Goal: Task Accomplishment & Management: Manage account settings

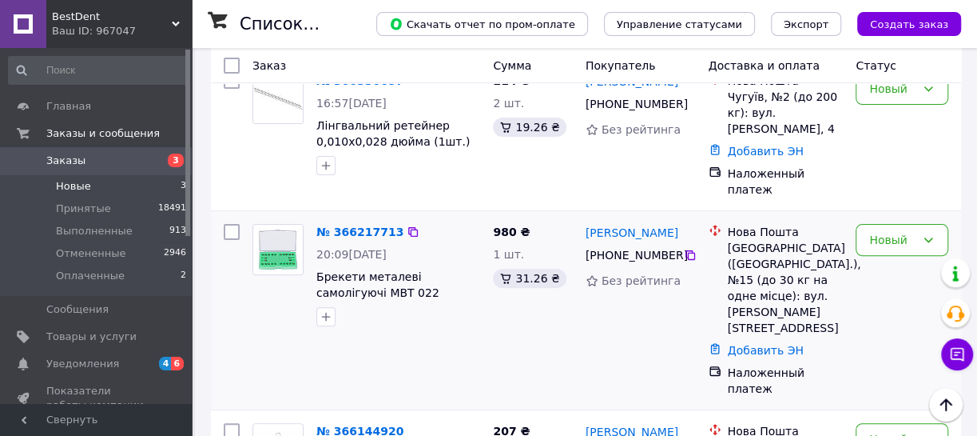
scroll to position [217, 0]
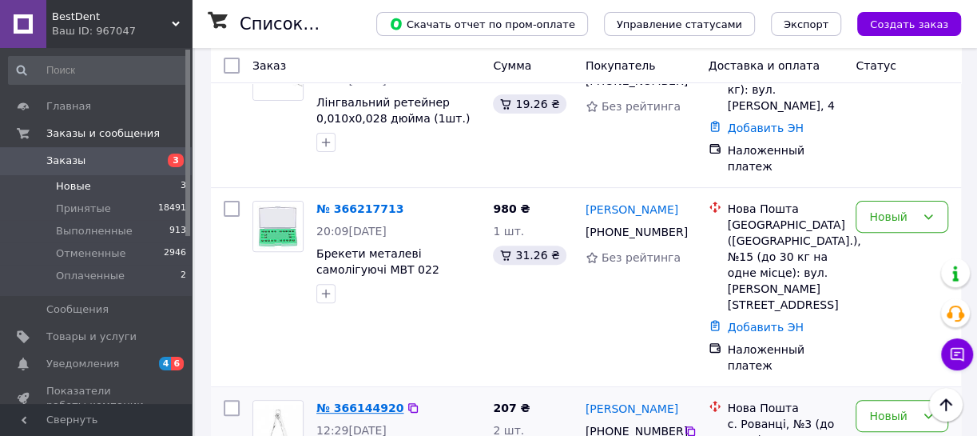
click at [359, 401] on link "№ 366144920" at bounding box center [359, 407] width 87 height 13
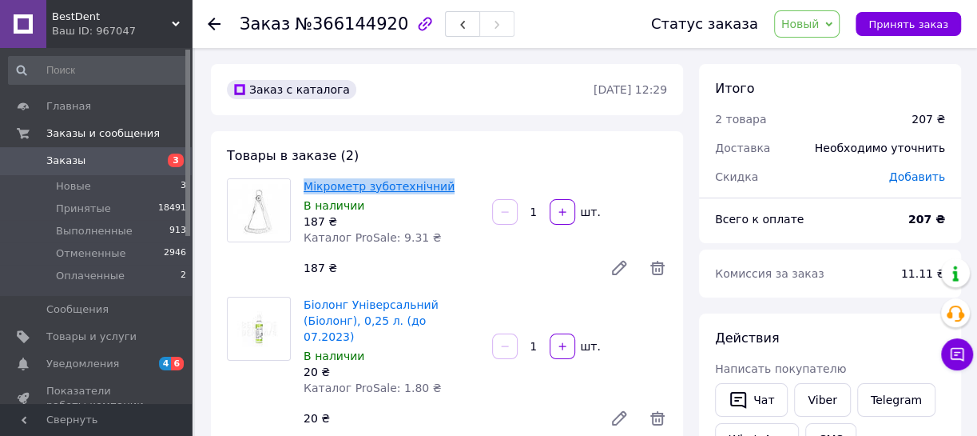
drag, startPoint x: 455, startPoint y: 189, endPoint x: 305, endPoint y: 189, distance: 150.2
click at [305, 189] on span "Мікрометр зуботехнічний" at bounding box center [392, 186] width 176 height 16
copy link "Мікрометр зуботехнічний"
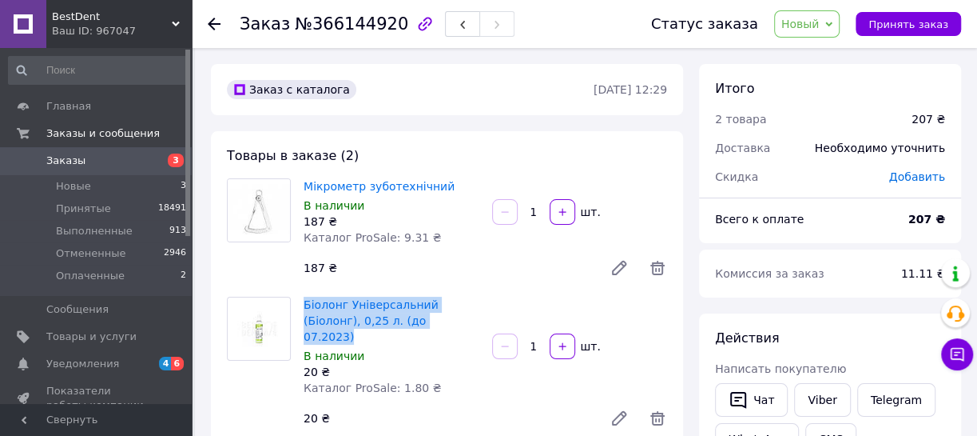
drag, startPoint x: 400, startPoint y: 321, endPoint x: 304, endPoint y: 289, distance: 101.1
click at [304, 289] on div "Товары в заказе (2) Мікрометр зуботехнічний В наличии 187 ₴ Каталог ProSale: 9.…" at bounding box center [447, 321] width 472 height 380
drag, startPoint x: 424, startPoint y: 320, endPoint x: 304, endPoint y: 295, distance: 121.6
click at [305, 295] on div "Біолонг Універсальний (Біолонг), 0,25 л. (до 07.2023) В наличии 20 ₴ Каталог Pr…" at bounding box center [391, 345] width 189 height 105
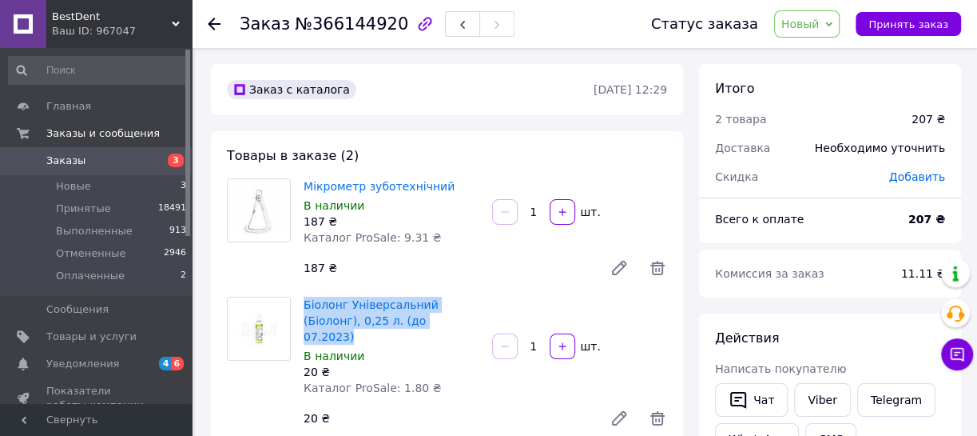
copy link "Біолонг Універсальний (Біолонг), 0,25 л. (до 07.2023)"
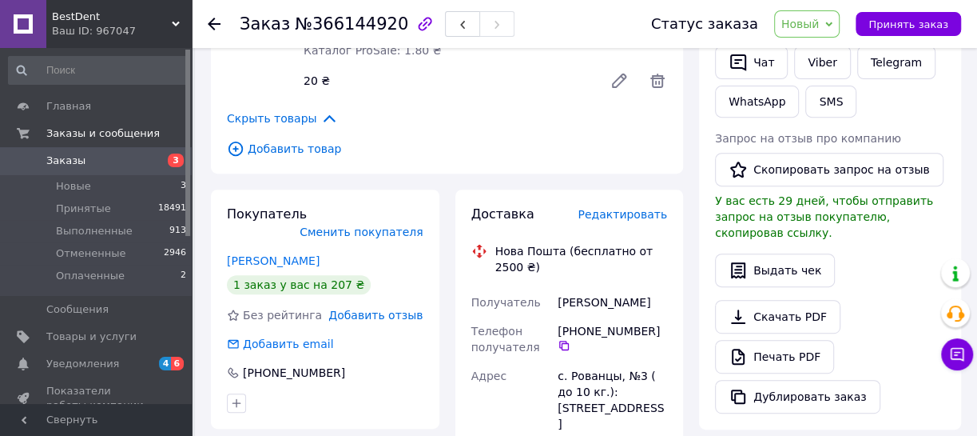
scroll to position [363, 0]
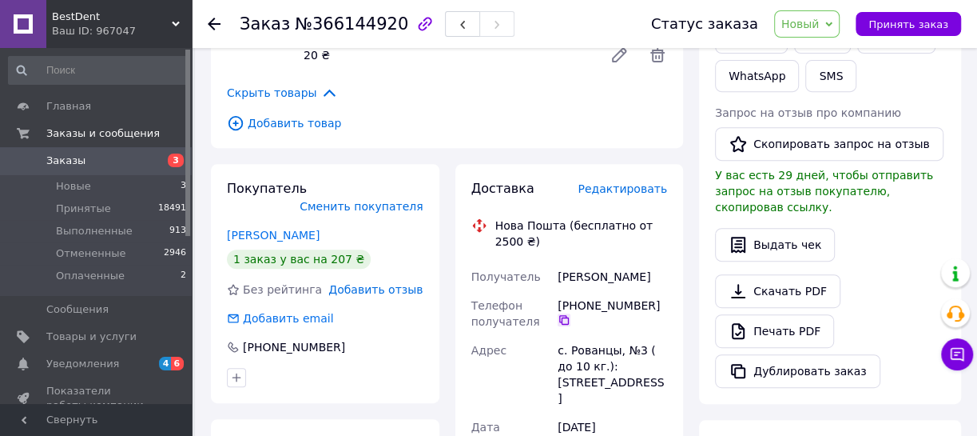
click at [567, 317] on icon at bounding box center [564, 319] width 13 height 13
drag, startPoint x: 628, startPoint y: 276, endPoint x: 543, endPoint y: 243, distance: 90.8
copy div "Получатель Скорейко Олександра"
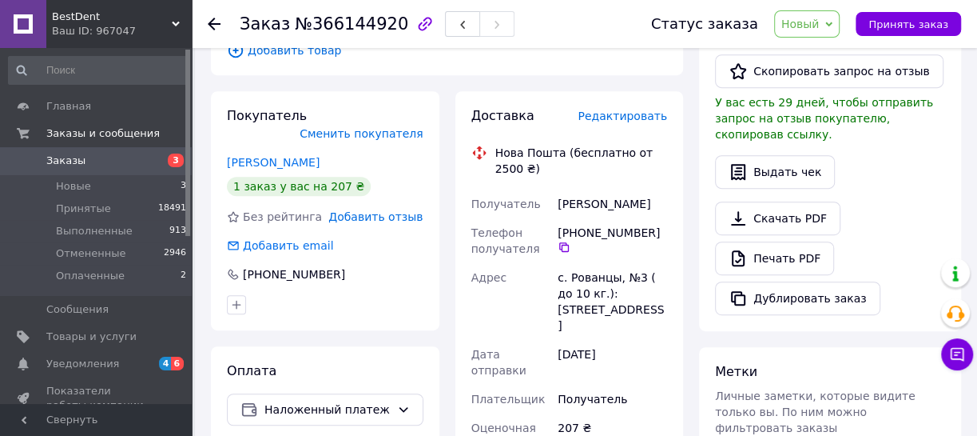
scroll to position [508, 0]
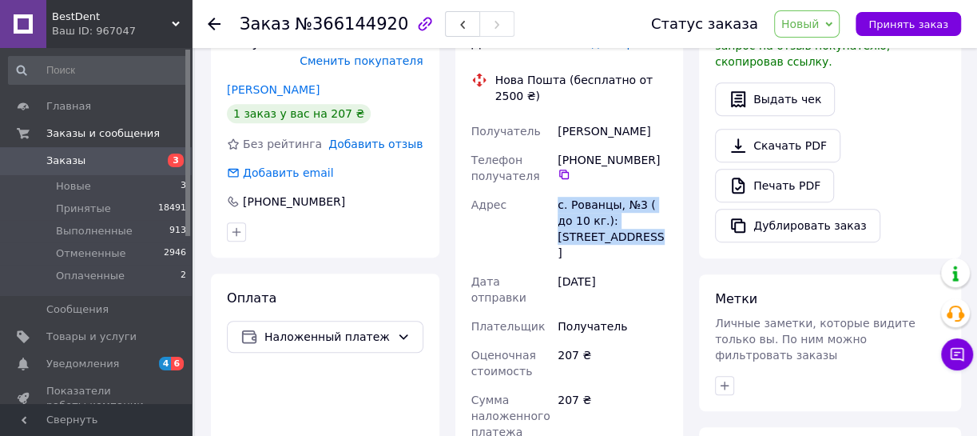
drag, startPoint x: 559, startPoint y: 207, endPoint x: 588, endPoint y: 230, distance: 36.9
click at [588, 230] on div "с. Рованцы, №3 ( до 10 кг.): ул. Ранковая, 2" at bounding box center [613, 228] width 116 height 77
copy div "с. Рованцы, №3 ( до 10 кг.): ул. Ранковая, 2"
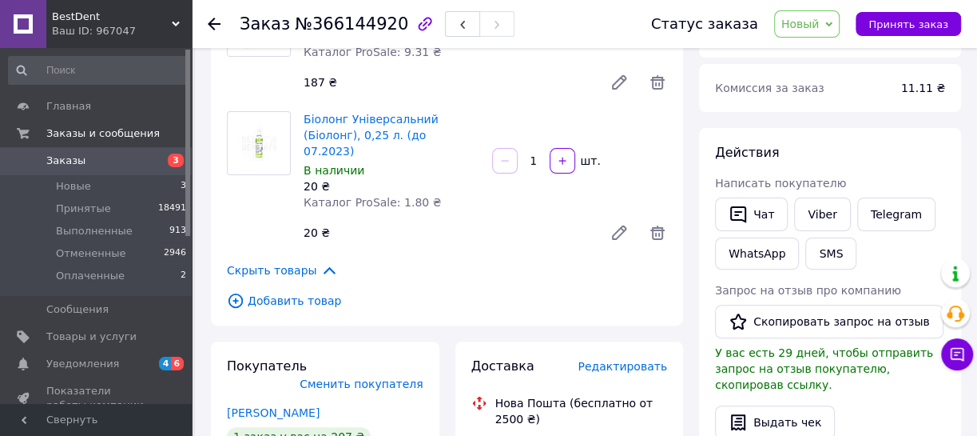
scroll to position [217, 0]
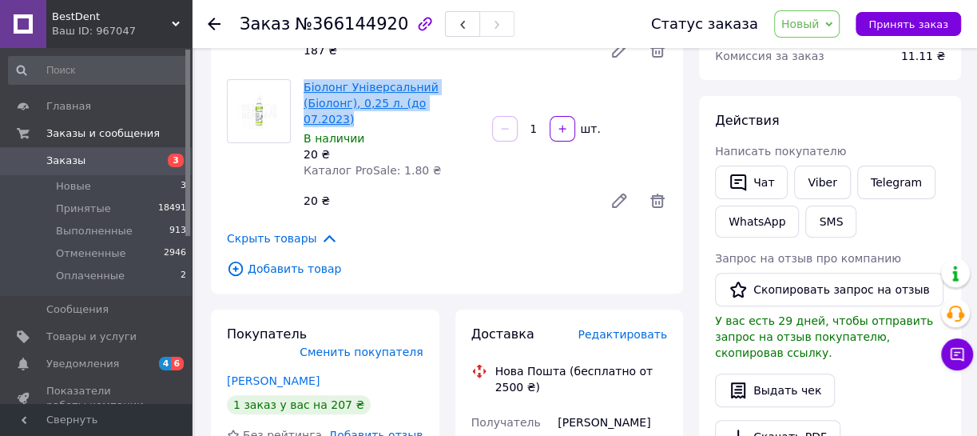
drag, startPoint x: 409, startPoint y: 103, endPoint x: 304, endPoint y: 78, distance: 107.8
click at [304, 79] on span "Біолонг Універсальний (Біолонг), 0,25 л. (до 07.2023)" at bounding box center [392, 103] width 176 height 48
copy link "Біолонг Універсальний (Біолонг), 0,25 л. (до 07.2023)"
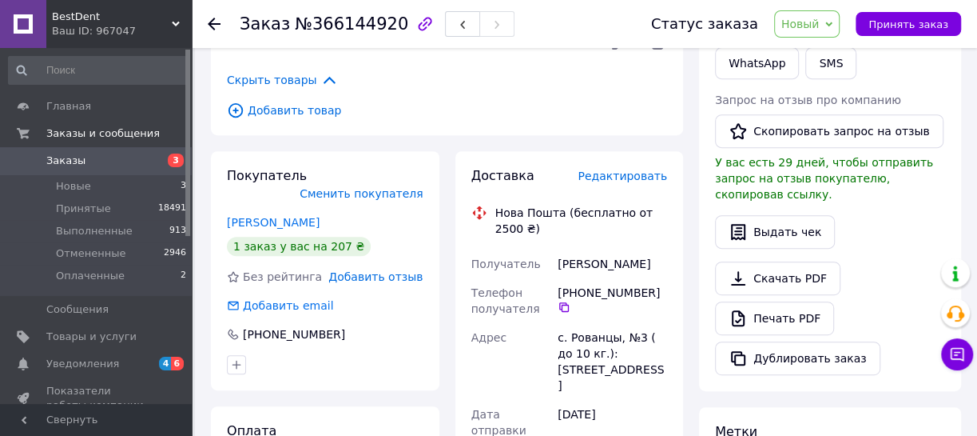
scroll to position [436, 0]
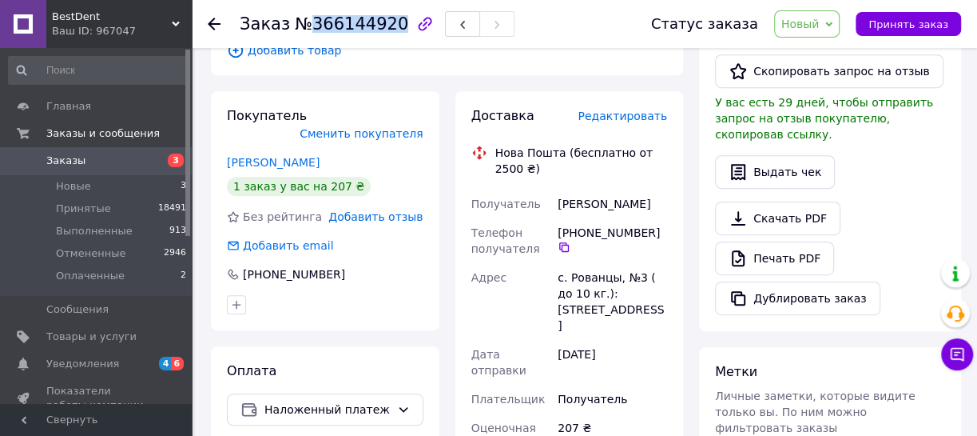
drag, startPoint x: 304, startPoint y: 25, endPoint x: 384, endPoint y: 27, distance: 79.9
click at [384, 27] on span "№366144920" at bounding box center [351, 23] width 113 height 19
copy span "366144920"
click at [820, 23] on span "Новый" at bounding box center [801, 24] width 38 height 13
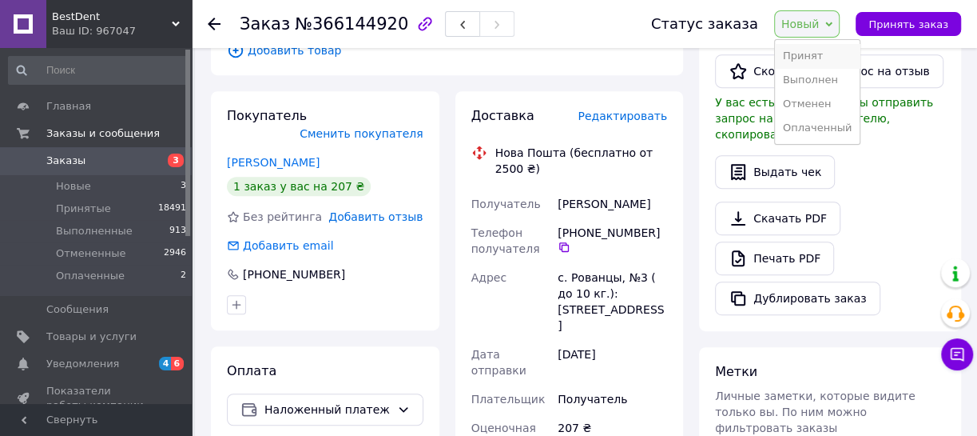
click at [817, 54] on li "Принят" at bounding box center [817, 56] width 85 height 24
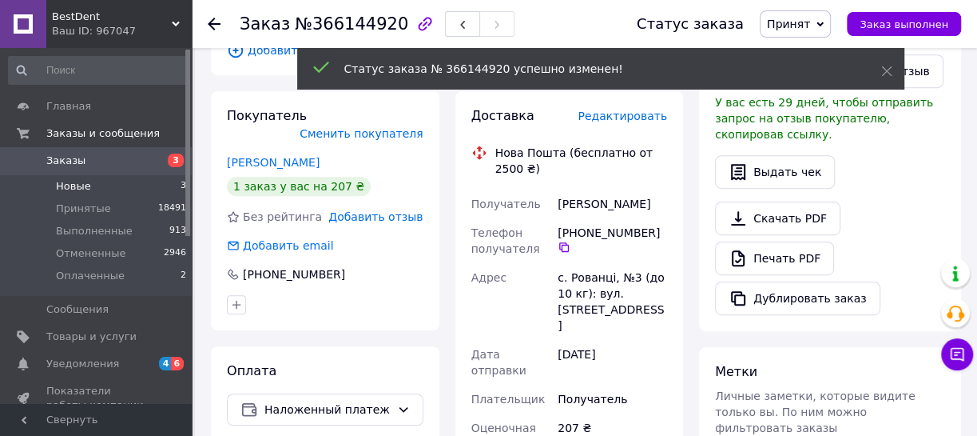
click at [121, 188] on li "Новые 3" at bounding box center [98, 186] width 196 height 22
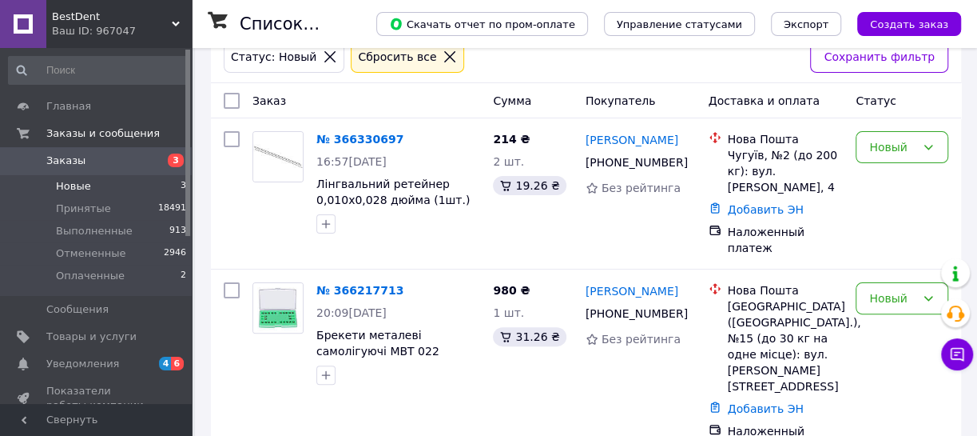
scroll to position [217, 0]
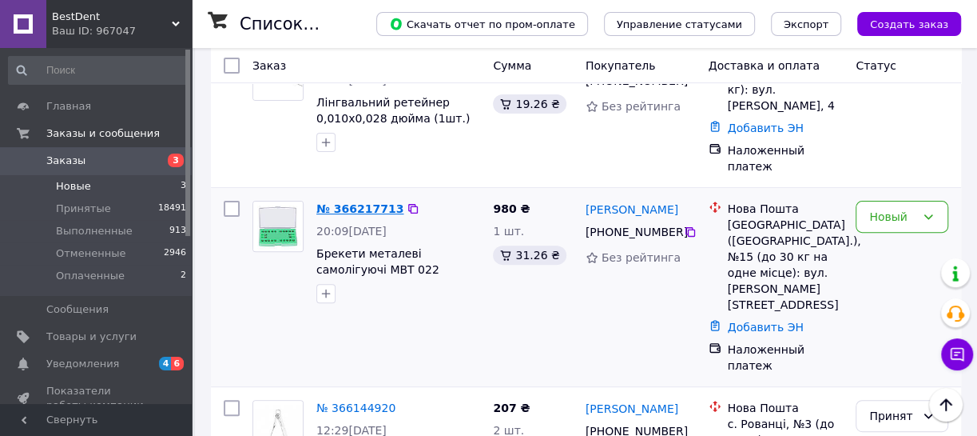
click at [351, 202] on link "№ 366217713" at bounding box center [359, 208] width 87 height 13
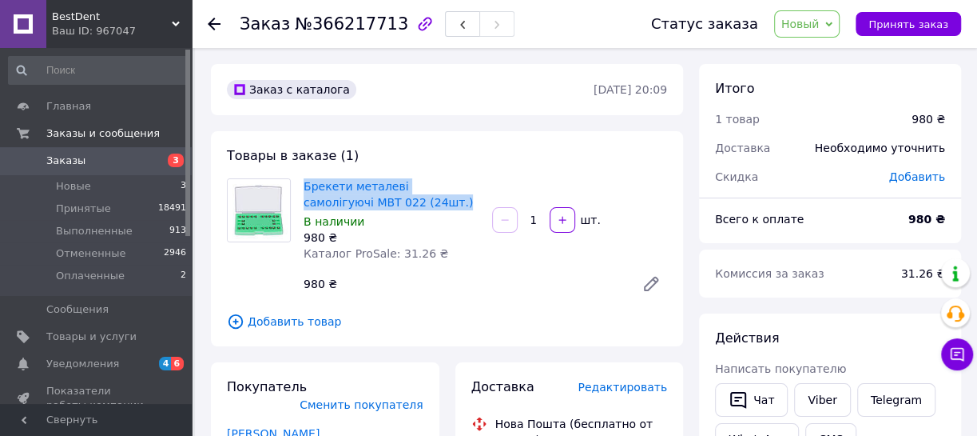
drag, startPoint x: 391, startPoint y: 205, endPoint x: 301, endPoint y: 190, distance: 90.8
click at [301, 189] on div "Брекети металеві самолігуючі MBT 022 (24шт.) В наличии 980 ₴ Каталог ProSale: 3…" at bounding box center [391, 220] width 189 height 90
copy link "Брекети металеві самолігуючі MBT 022 (24шт.)"
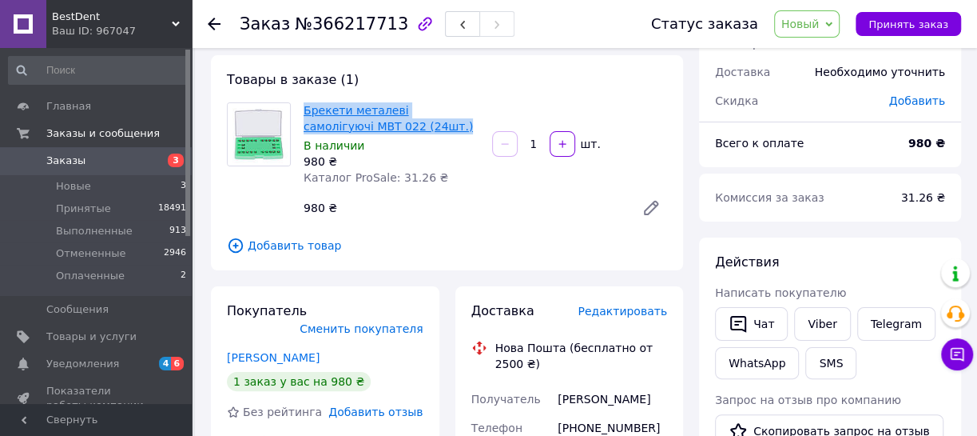
scroll to position [72, 0]
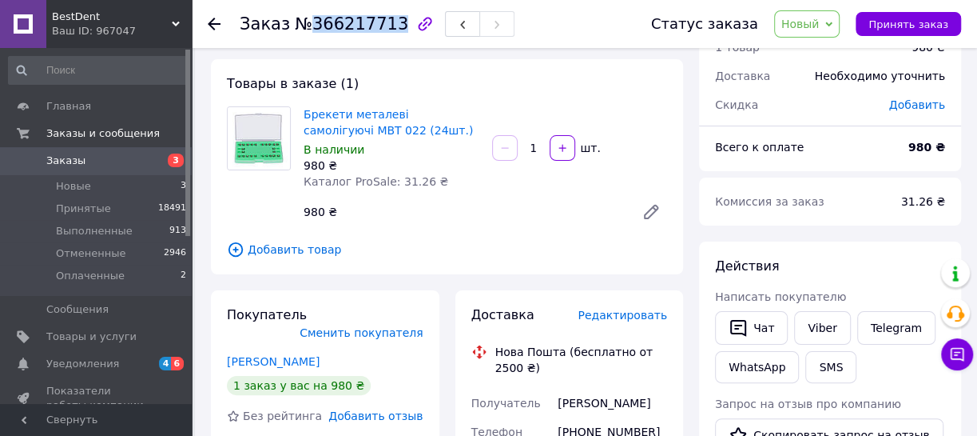
drag, startPoint x: 308, startPoint y: 27, endPoint x: 386, endPoint y: 27, distance: 77.5
click at [386, 27] on span "№366217713" at bounding box center [351, 23] width 113 height 19
copy span "366217713"
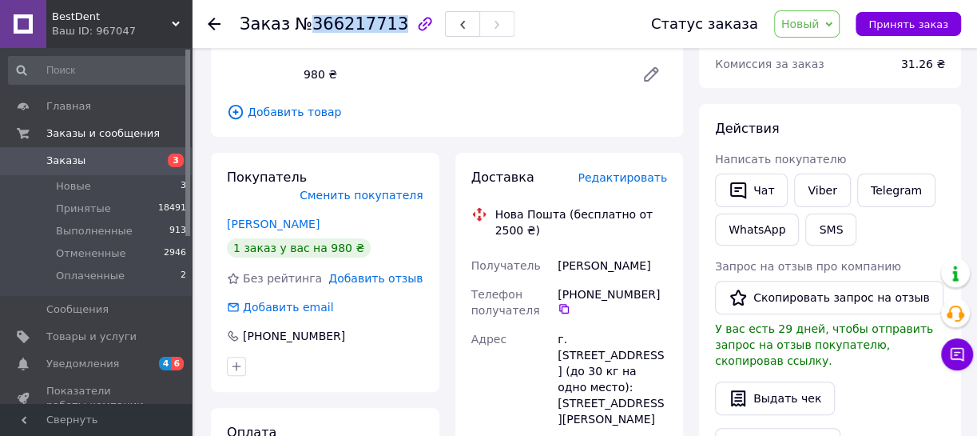
scroll to position [217, 0]
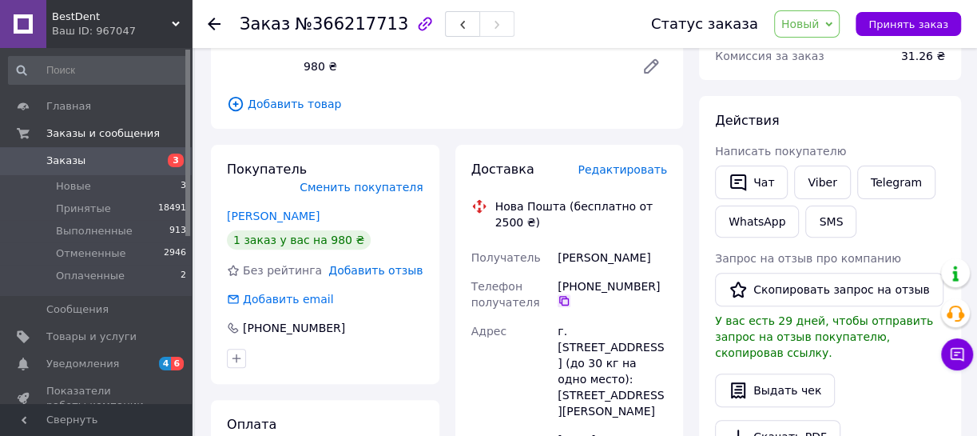
click at [563, 301] on icon at bounding box center [564, 300] width 13 height 13
drag, startPoint x: 553, startPoint y: 260, endPoint x: 647, endPoint y: 267, distance: 94.6
copy div "Получатель Гладчук Люмила"
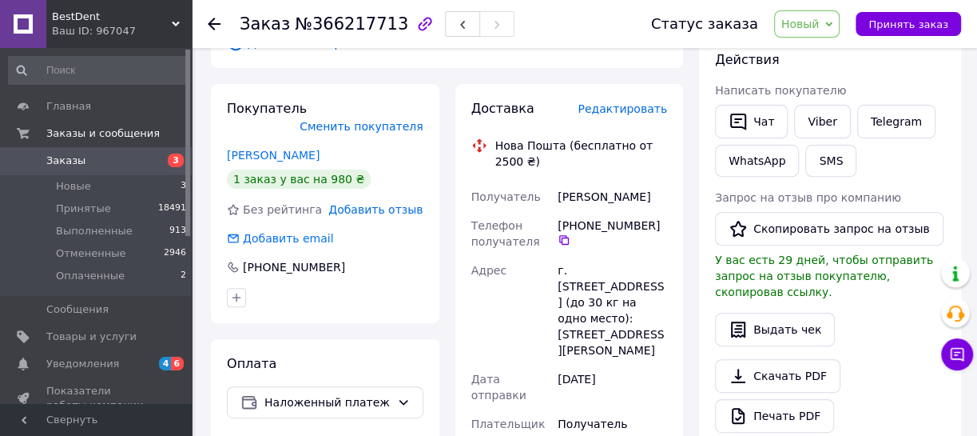
scroll to position [290, 0]
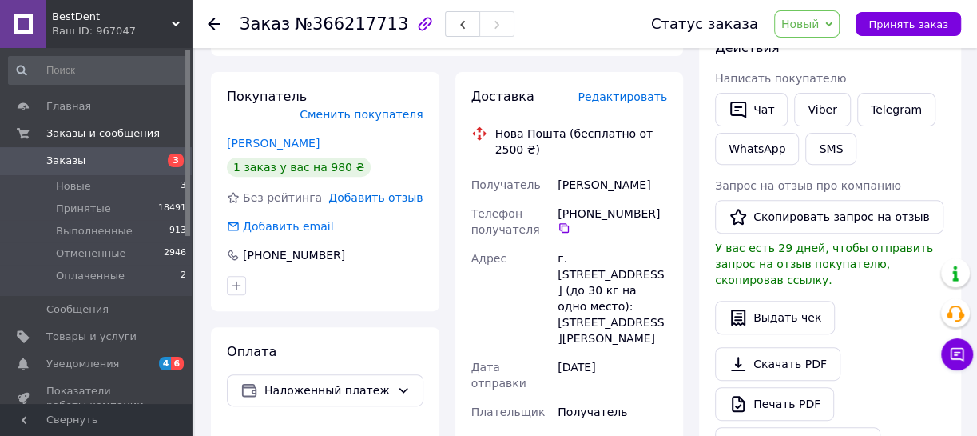
click at [820, 18] on span "Новый" at bounding box center [801, 24] width 38 height 13
click at [816, 56] on li "Принят" at bounding box center [817, 56] width 85 height 24
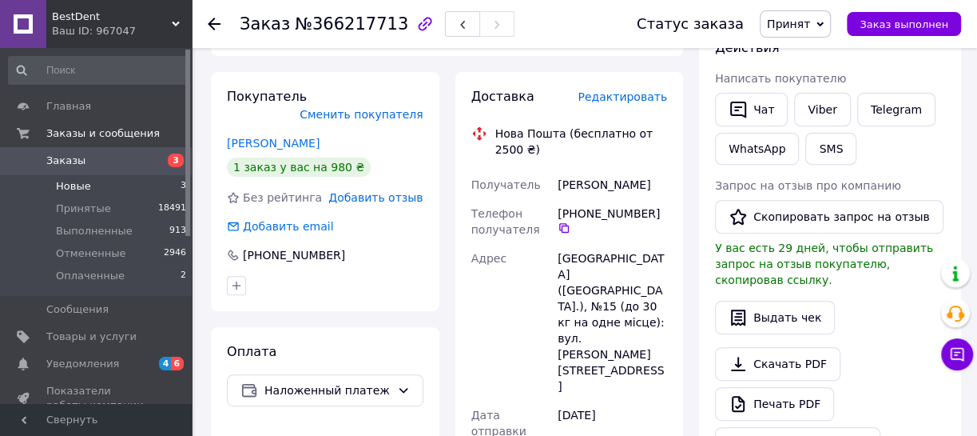
click at [98, 189] on li "Новые 3" at bounding box center [98, 186] width 196 height 22
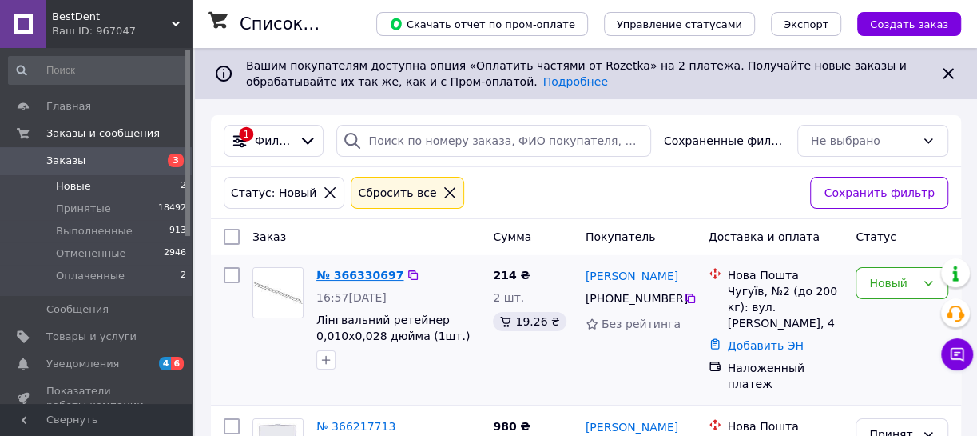
click at [372, 276] on link "№ 366330697" at bounding box center [359, 275] width 87 height 13
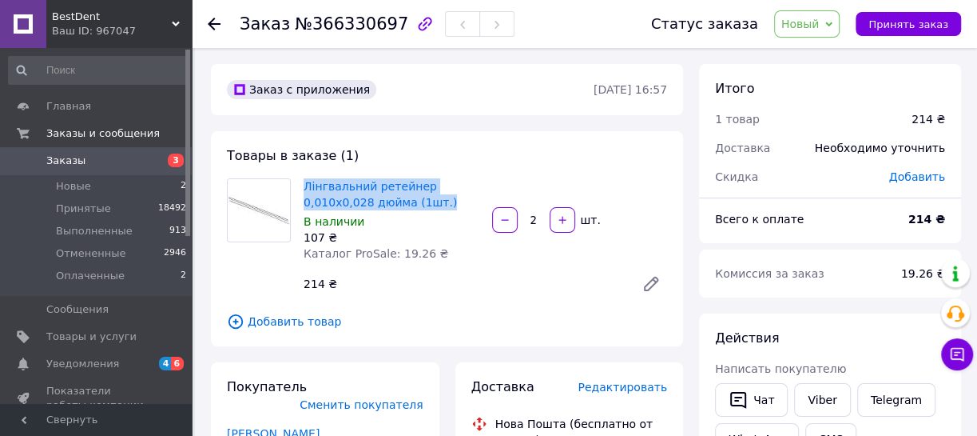
drag, startPoint x: 445, startPoint y: 201, endPoint x: 304, endPoint y: 173, distance: 144.0
click at [304, 173] on div "Товары в заказе (1) Лінгвальний ретейнер 0,010x0,028 дюйма (1шт.) В наличии 107…" at bounding box center [447, 238] width 472 height 215
copy link "Лінгвальний ретейнер 0,010x0,028 дюйма (1шт.)"
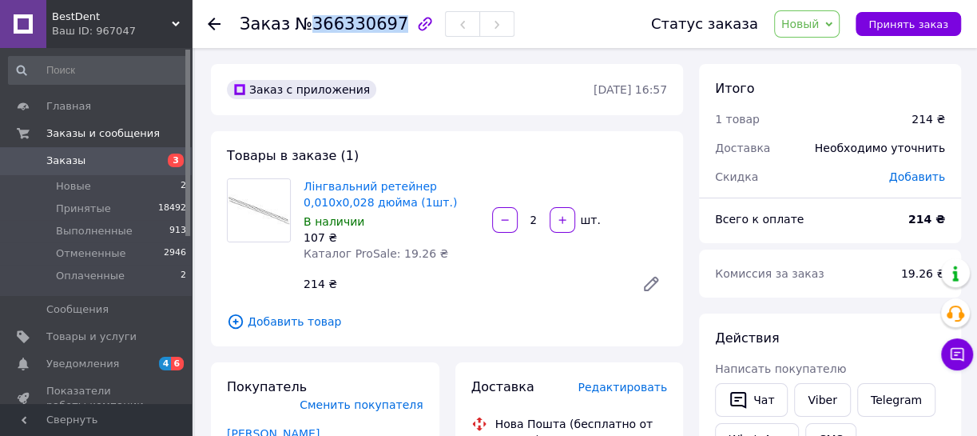
drag, startPoint x: 304, startPoint y: 28, endPoint x: 383, endPoint y: 25, distance: 79.2
click at [383, 25] on span "№366330697" at bounding box center [351, 23] width 113 height 19
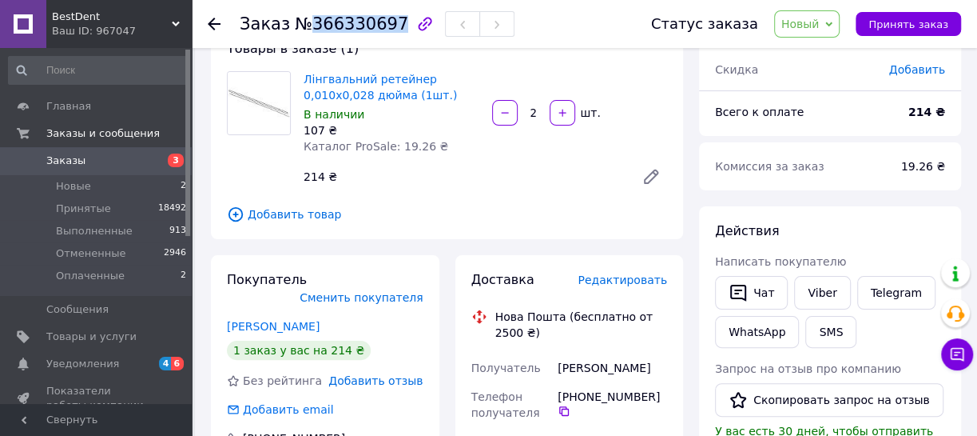
scroll to position [145, 0]
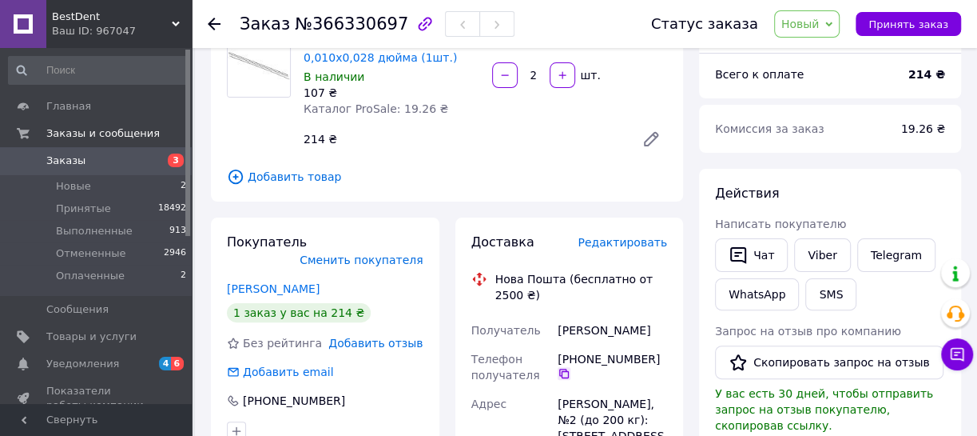
click at [563, 376] on icon at bounding box center [564, 373] width 10 height 10
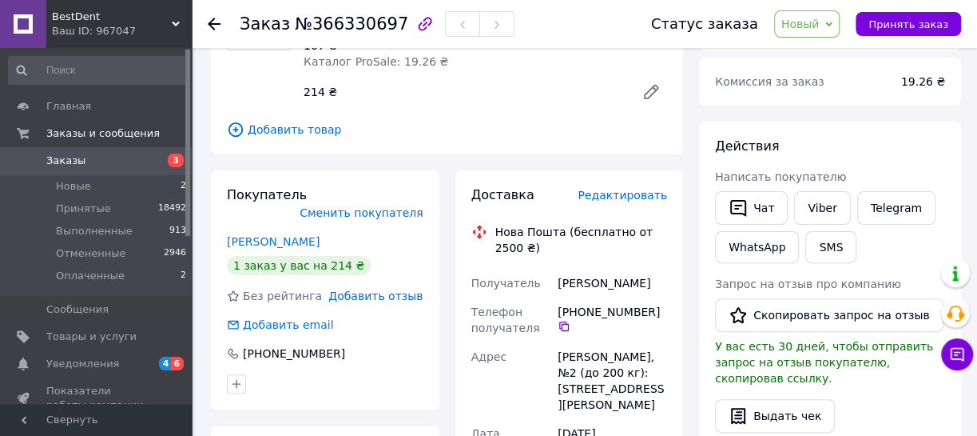
scroll to position [217, 0]
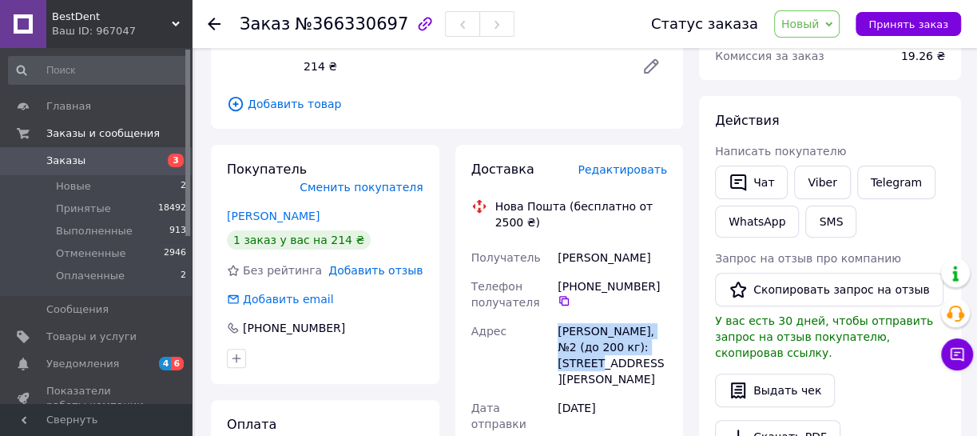
drag, startPoint x: 559, startPoint y: 331, endPoint x: 647, endPoint y: 344, distance: 88.8
click at [647, 344] on div "[PERSON_NAME], №2 (до 200 кг): [STREET_ADDRESS][PERSON_NAME]" at bounding box center [613, 354] width 116 height 77
click at [831, 15] on span "Новый" at bounding box center [807, 23] width 66 height 27
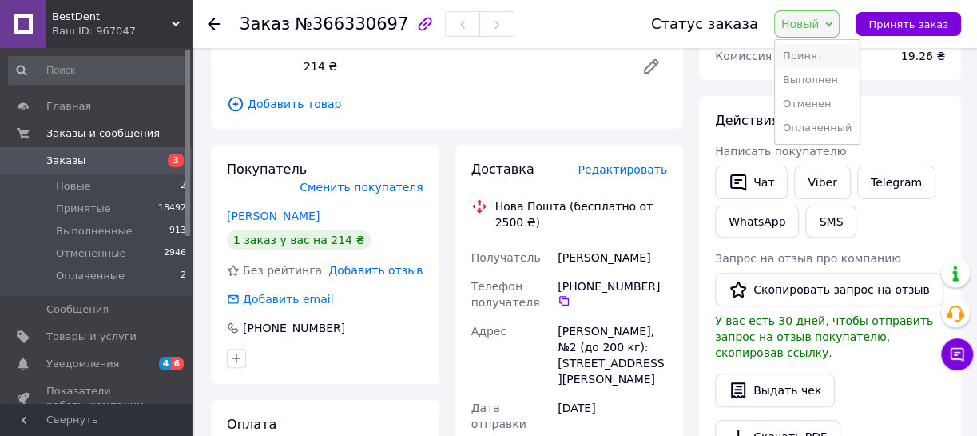
click at [815, 56] on li "Принят" at bounding box center [817, 56] width 85 height 24
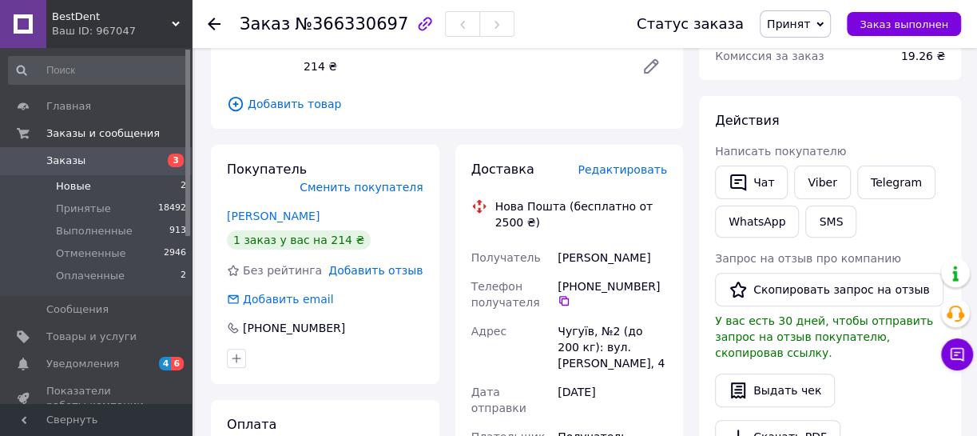
click at [94, 181] on li "Новые 2" at bounding box center [98, 186] width 196 height 22
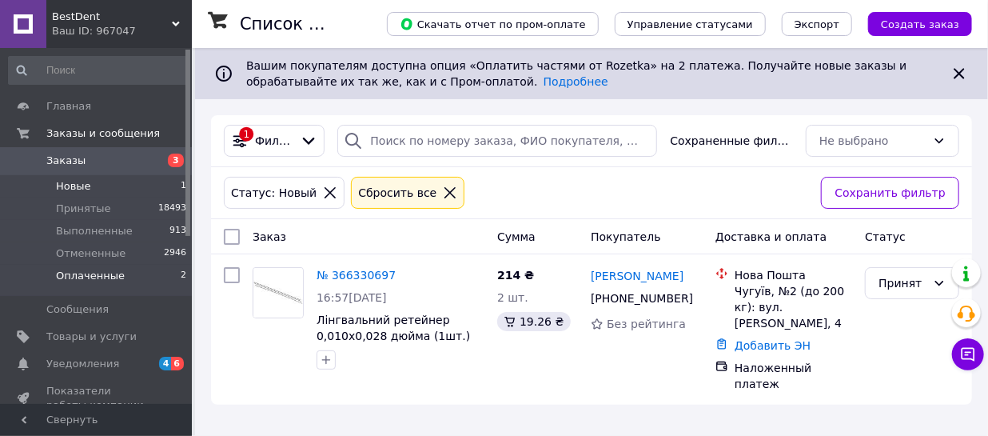
click at [106, 272] on span "Оплаченные" at bounding box center [90, 276] width 69 height 14
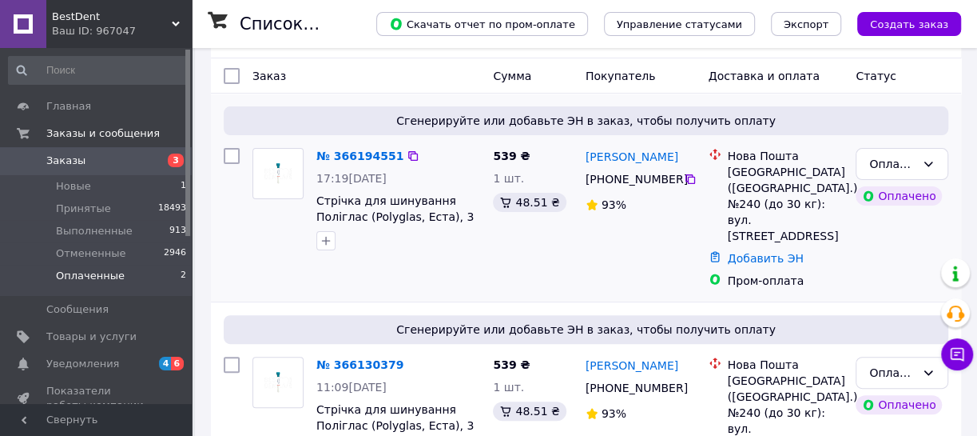
scroll to position [187, 0]
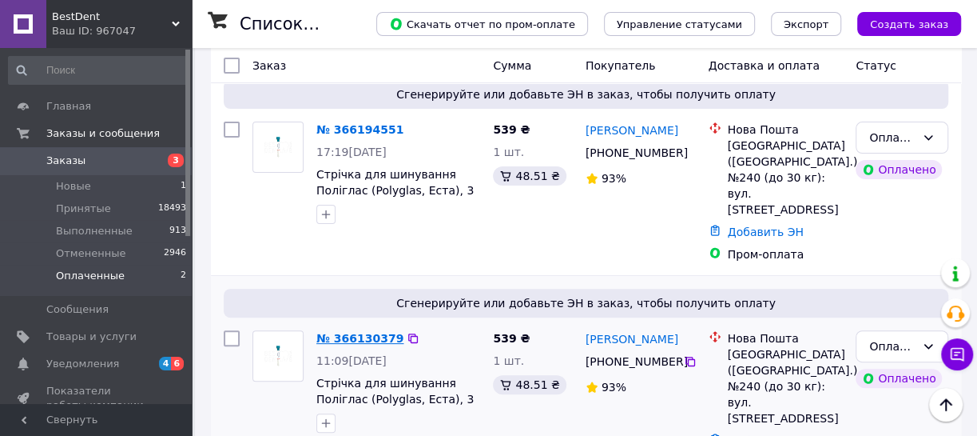
click at [356, 332] on link "№ 366130379" at bounding box center [359, 338] width 87 height 13
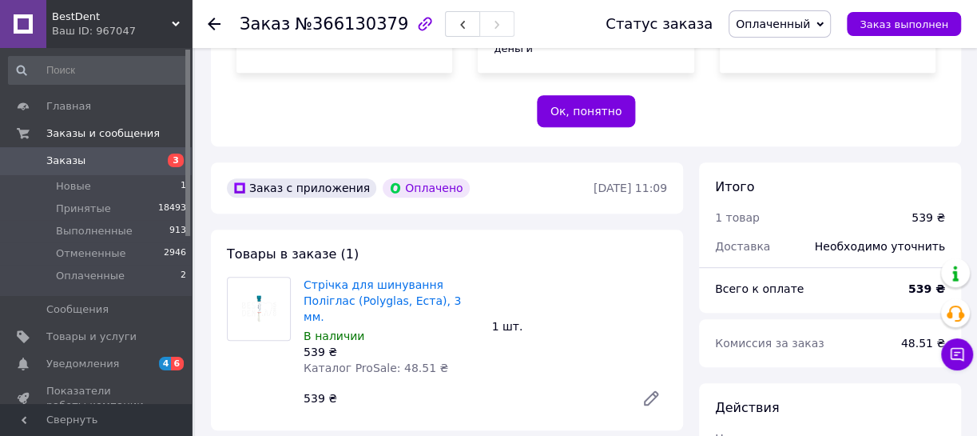
scroll to position [478, 0]
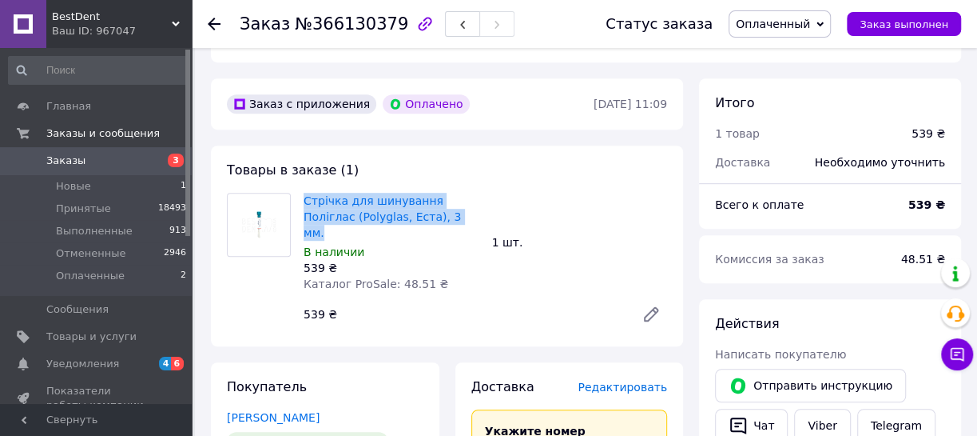
drag, startPoint x: 423, startPoint y: 183, endPoint x: 306, endPoint y: 157, distance: 119.6
click at [306, 189] on div "Стрічка для шинування Поліглас (Polyglas, Еста), 3 мм. В наличии 539 ₴ Каталог …" at bounding box center [391, 241] width 189 height 105
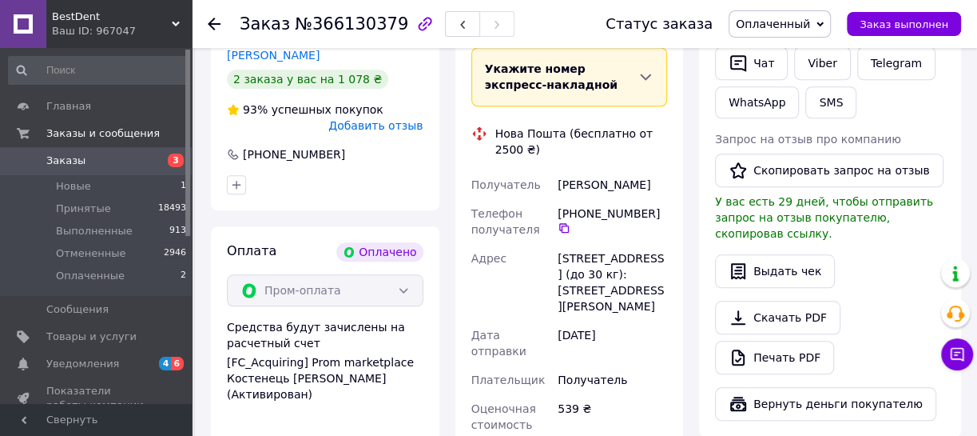
scroll to position [841, 0]
click at [563, 221] on icon at bounding box center [564, 227] width 13 height 13
drag, startPoint x: 324, startPoint y: 28, endPoint x: 383, endPoint y: 25, distance: 58.4
click at [383, 25] on span "№366130379" at bounding box center [351, 23] width 113 height 19
click at [797, 23] on span "Оплаченный" at bounding box center [773, 24] width 74 height 13
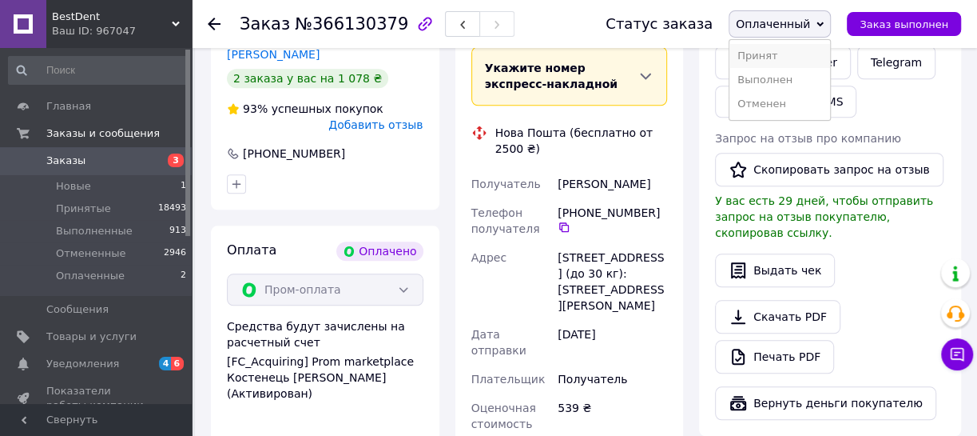
click at [785, 50] on li "Принят" at bounding box center [780, 56] width 101 height 24
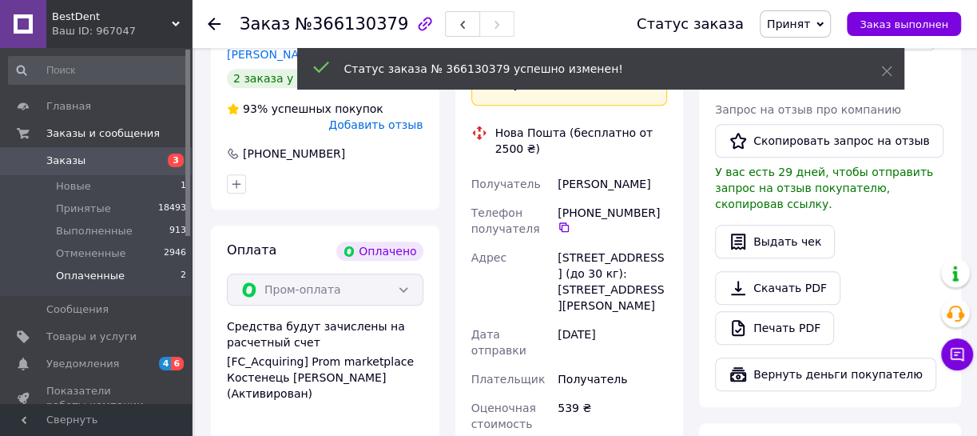
click at [93, 271] on span "Оплаченные" at bounding box center [90, 276] width 69 height 14
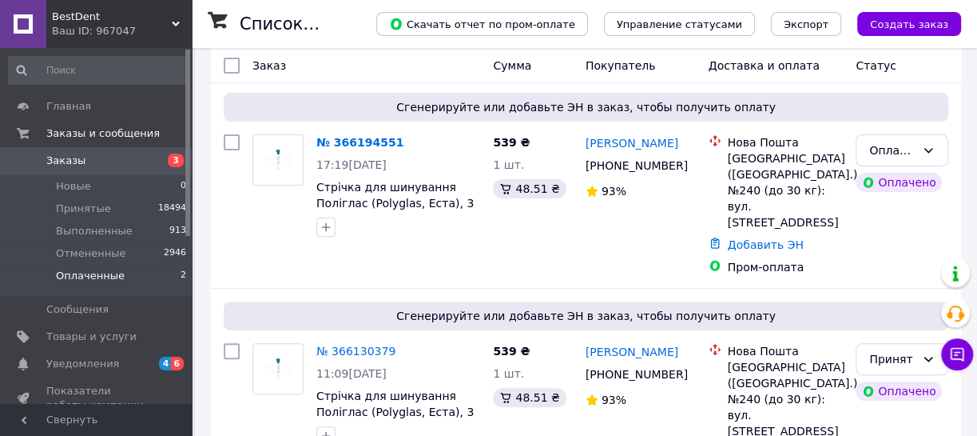
scroll to position [187, 0]
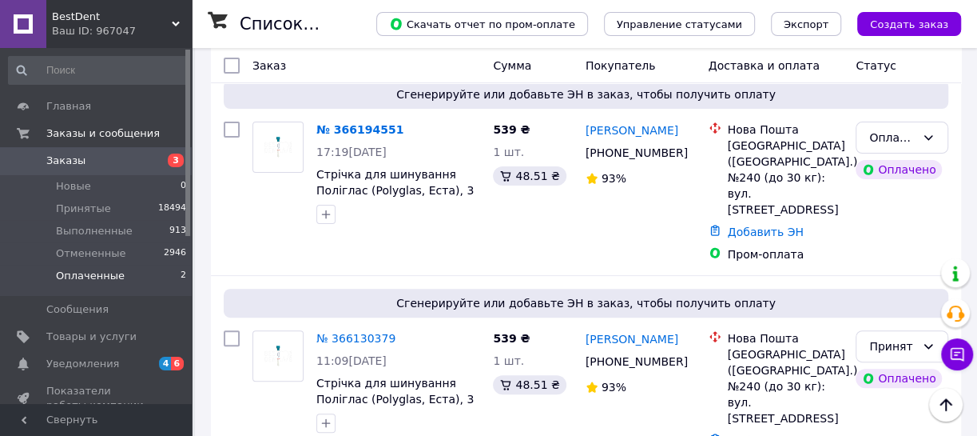
click at [117, 277] on li "Оплаченные 2" at bounding box center [98, 280] width 196 height 30
click at [932, 141] on icon at bounding box center [928, 137] width 13 height 13
click at [369, 129] on link "№ 366194551" at bounding box center [359, 129] width 87 height 13
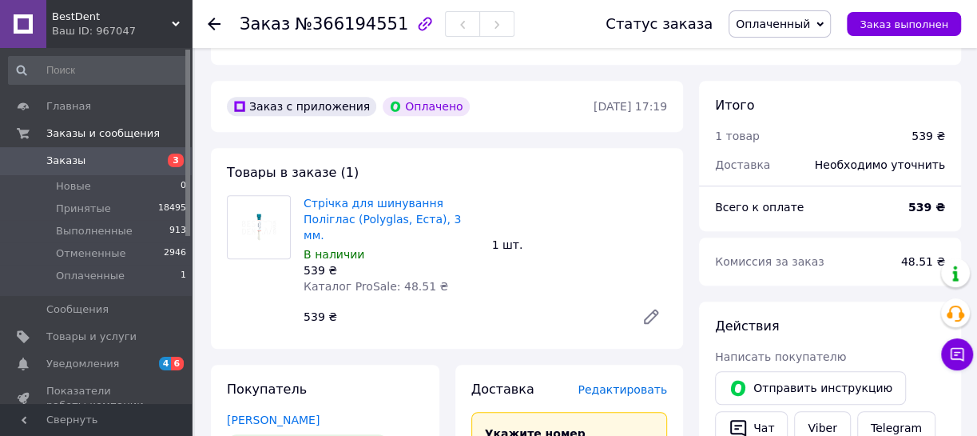
scroll to position [478, 0]
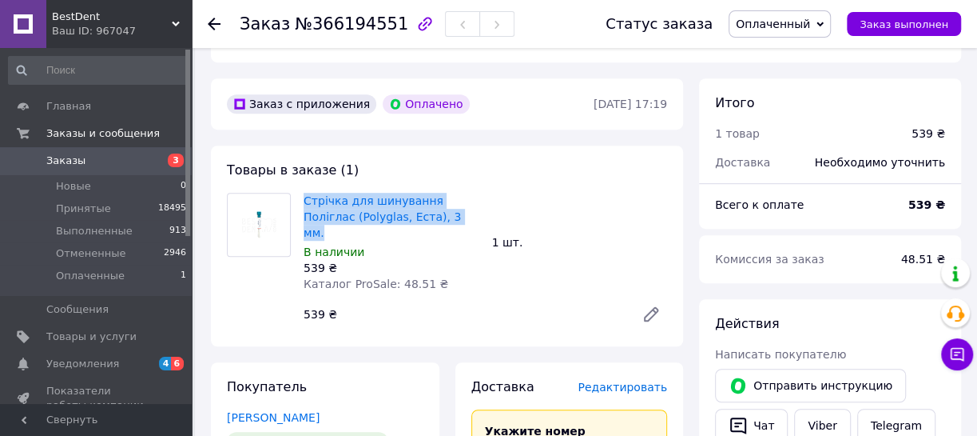
drag, startPoint x: 415, startPoint y: 181, endPoint x: 304, endPoint y: 159, distance: 113.2
click at [304, 189] on div "Стрічка для шинування Поліглас (Polyglas, Еста), 3 мм. В наличии 539 ₴ Каталог …" at bounding box center [391, 241] width 189 height 105
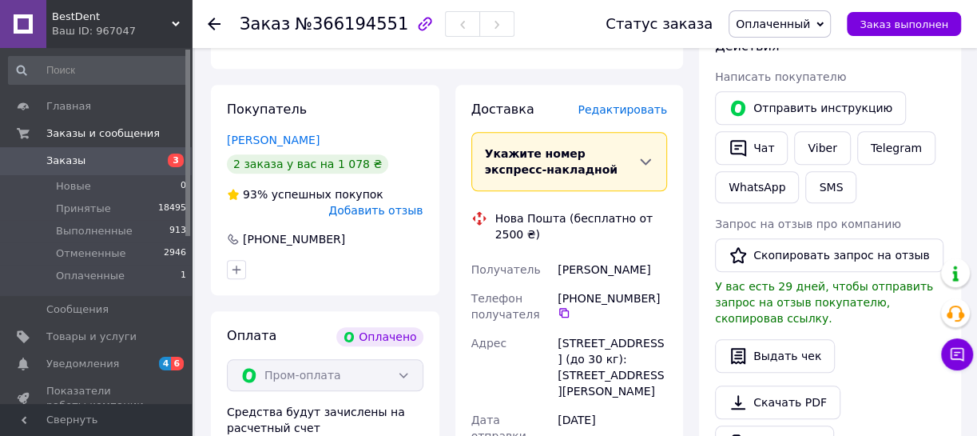
scroll to position [768, 0]
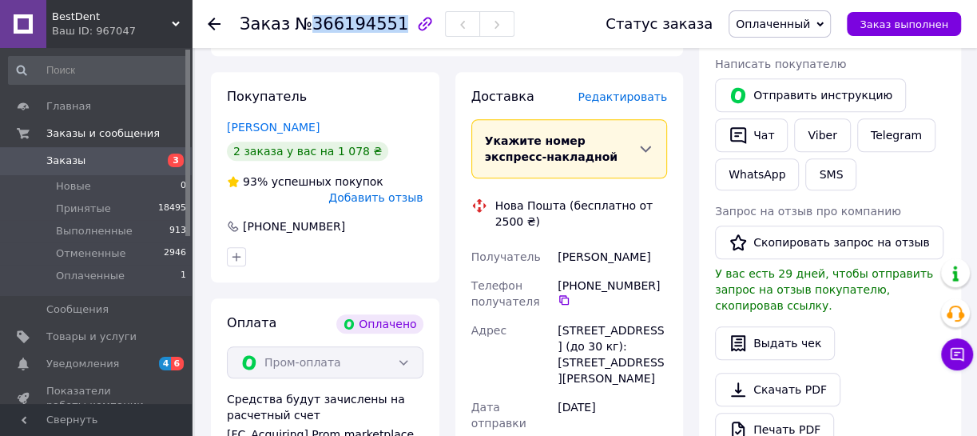
drag, startPoint x: 306, startPoint y: 26, endPoint x: 384, endPoint y: 34, distance: 77.9
click at [384, 34] on div "Заказ №366194551" at bounding box center [377, 23] width 275 height 27
click at [810, 23] on span "Оплаченный" at bounding box center [773, 24] width 74 height 13
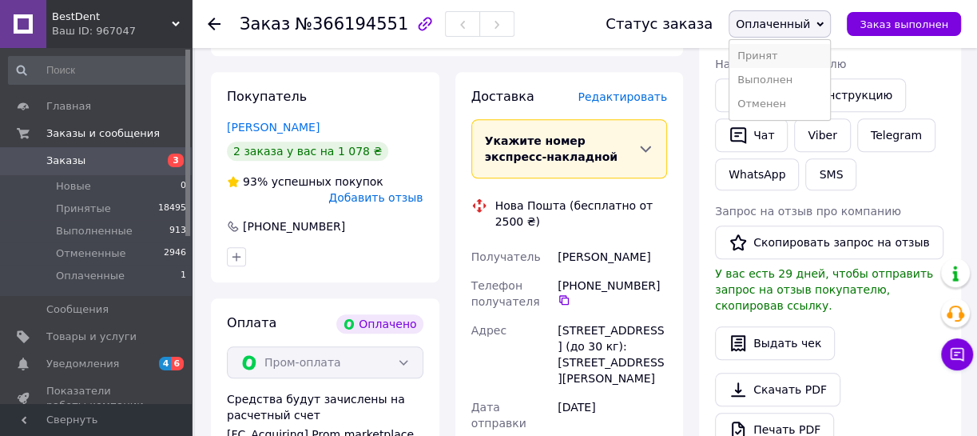
click at [790, 60] on li "Принят" at bounding box center [780, 56] width 101 height 24
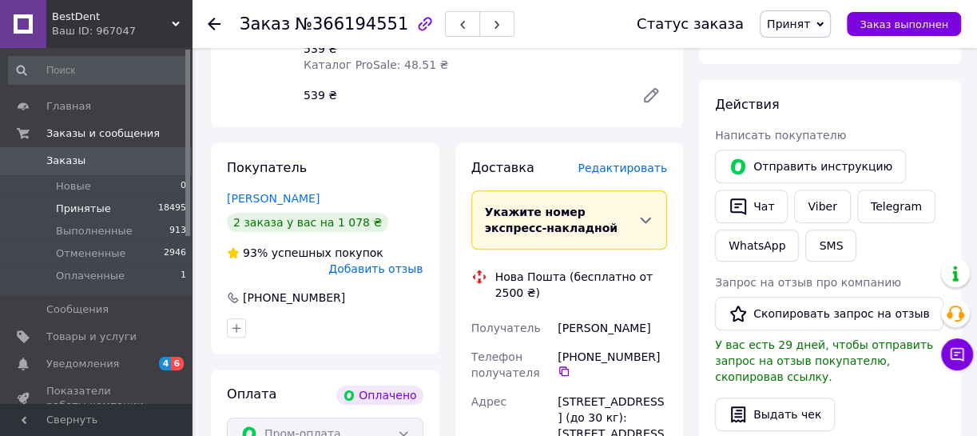
scroll to position [696, 0]
click at [77, 159] on span "Заказы" at bounding box center [65, 160] width 39 height 14
